Goal: Find specific page/section: Find specific page/section

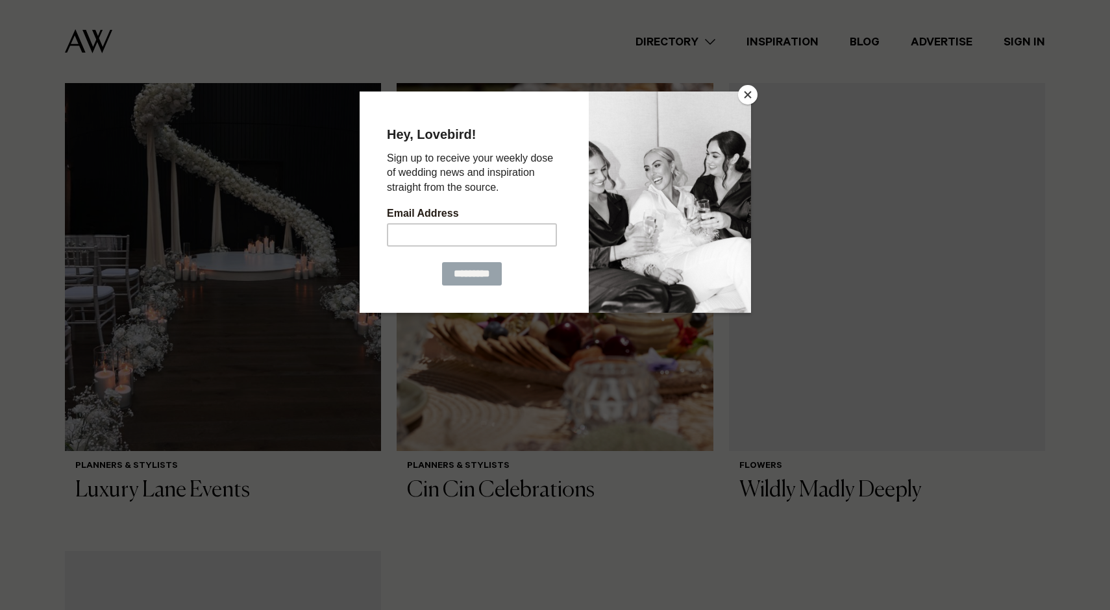
scroll to position [1546, 0]
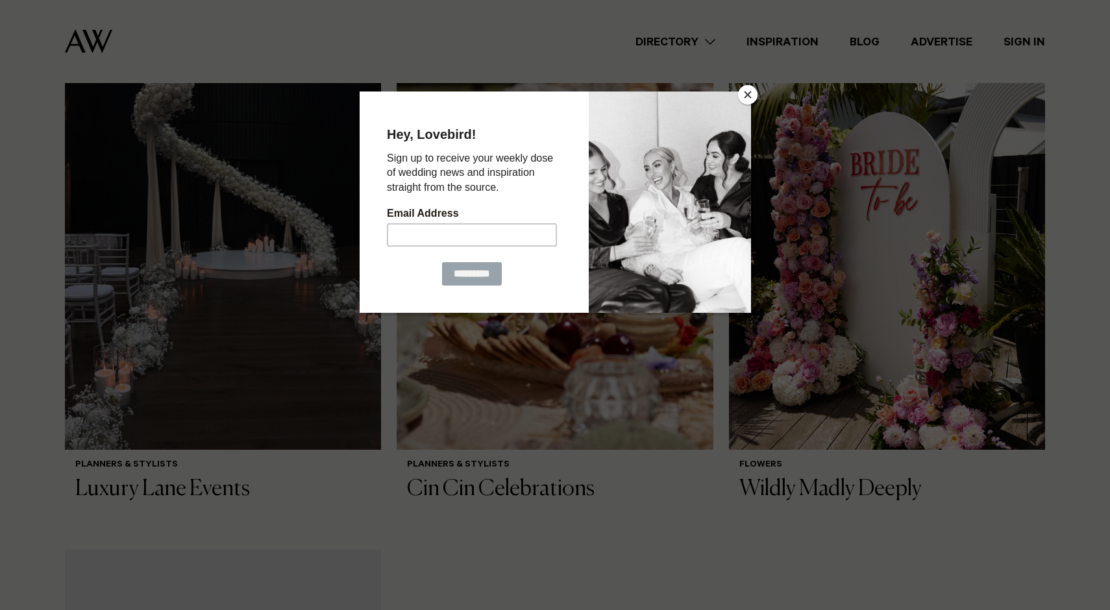
click at [744, 96] on button "Close" at bounding box center [747, 94] width 19 height 19
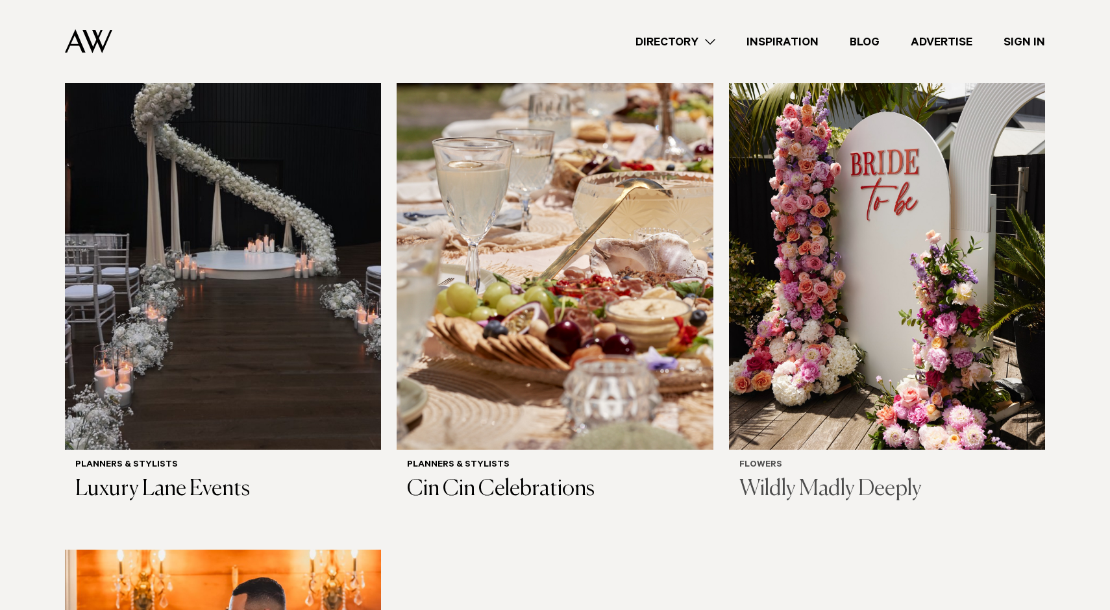
scroll to position [1942, 0]
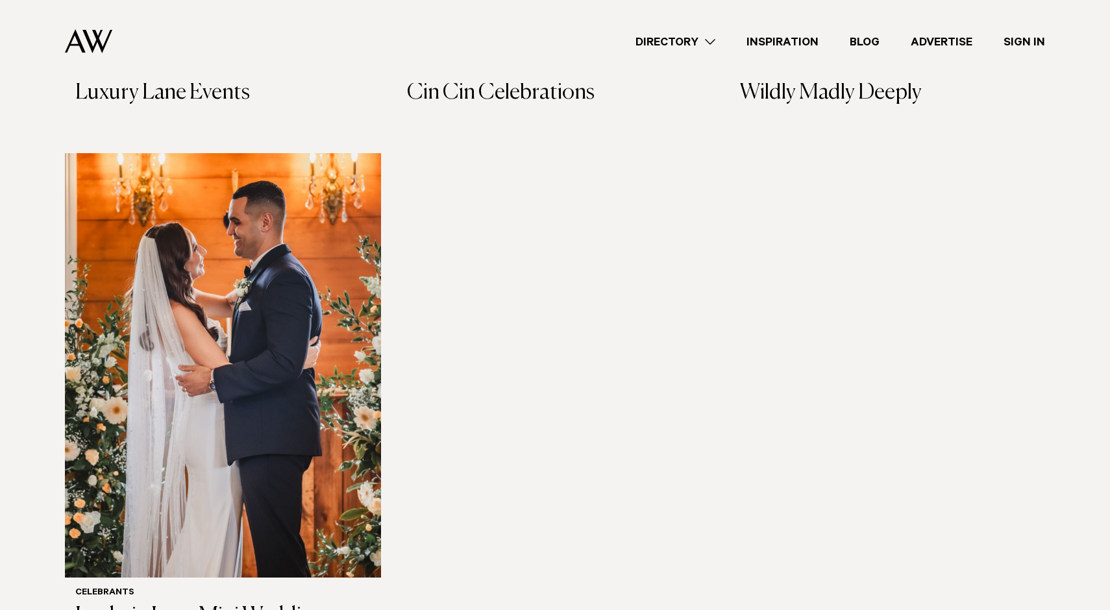
click at [688, 27] on div "Directory Hair & Makeup Flowers Venues Cakes & Sweets" at bounding box center [584, 41] width 922 height 83
click at [687, 41] on link "Directory" at bounding box center [675, 42] width 111 height 18
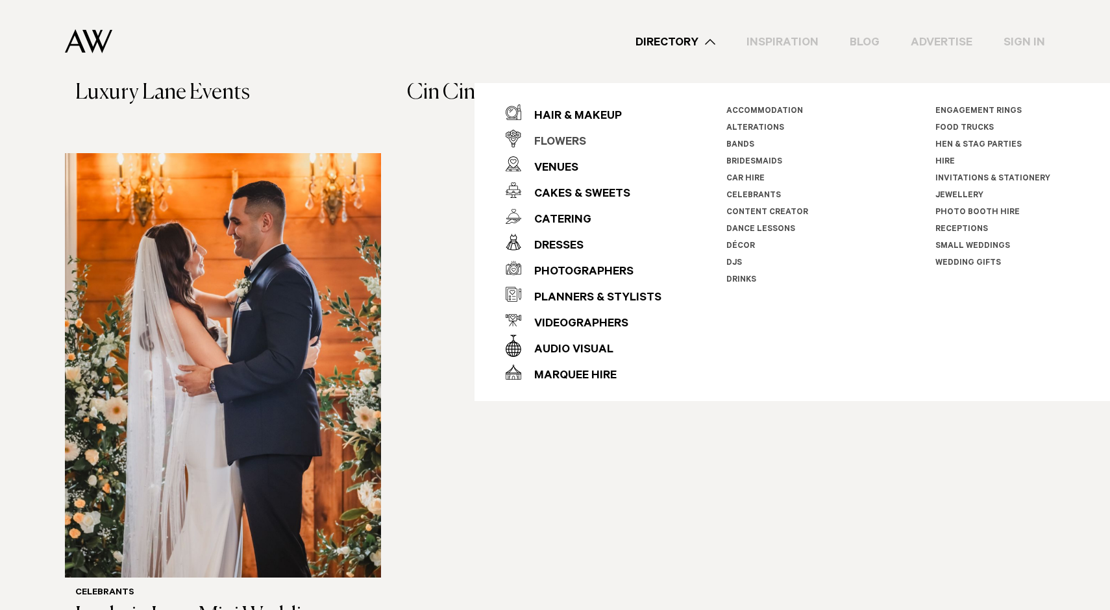
click at [576, 143] on div "Flowers" at bounding box center [553, 143] width 65 height 26
